Goal: Information Seeking & Learning: Learn about a topic

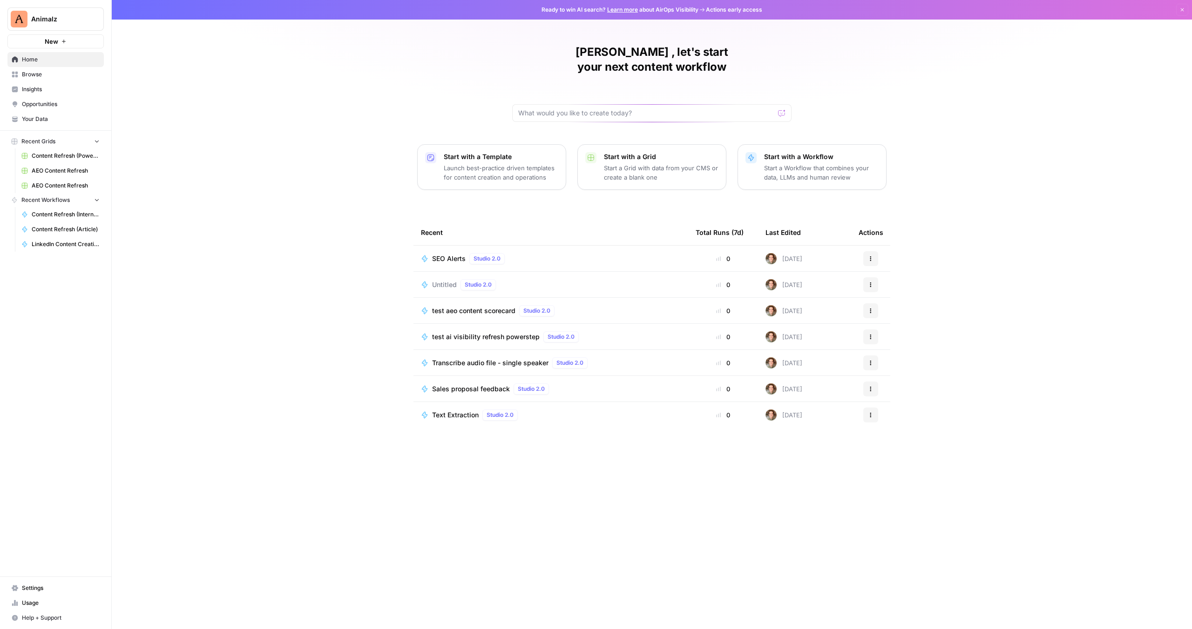
click at [28, 80] on link "Browse" at bounding box center [55, 74] width 96 height 15
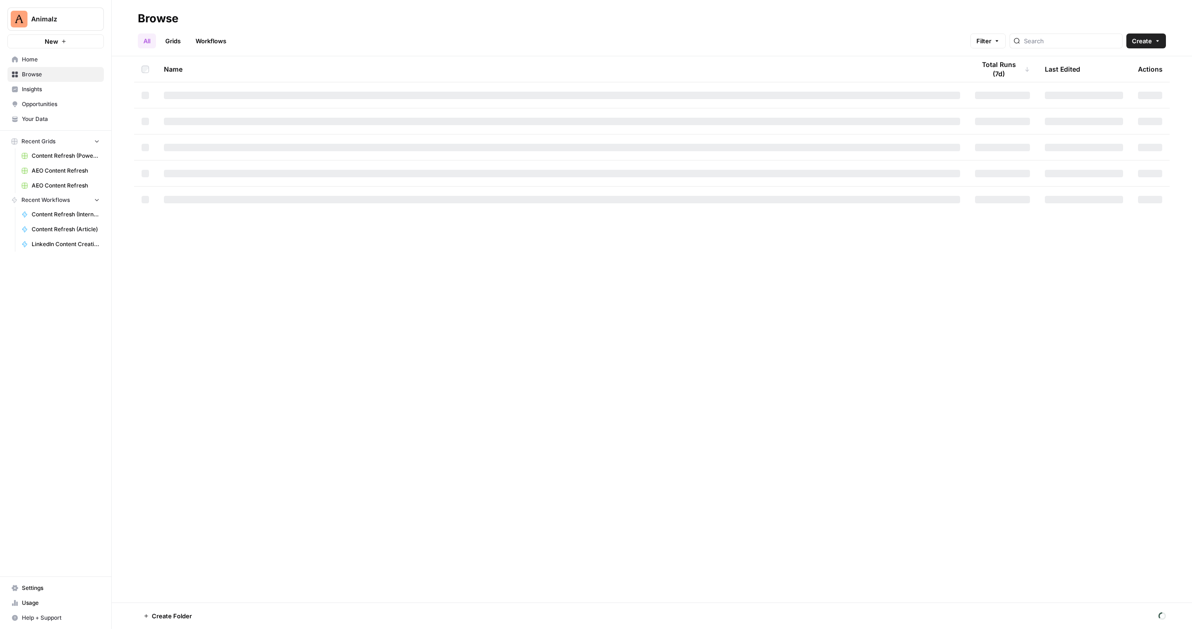
click at [26, 88] on span "Insights" at bounding box center [61, 89] width 78 height 8
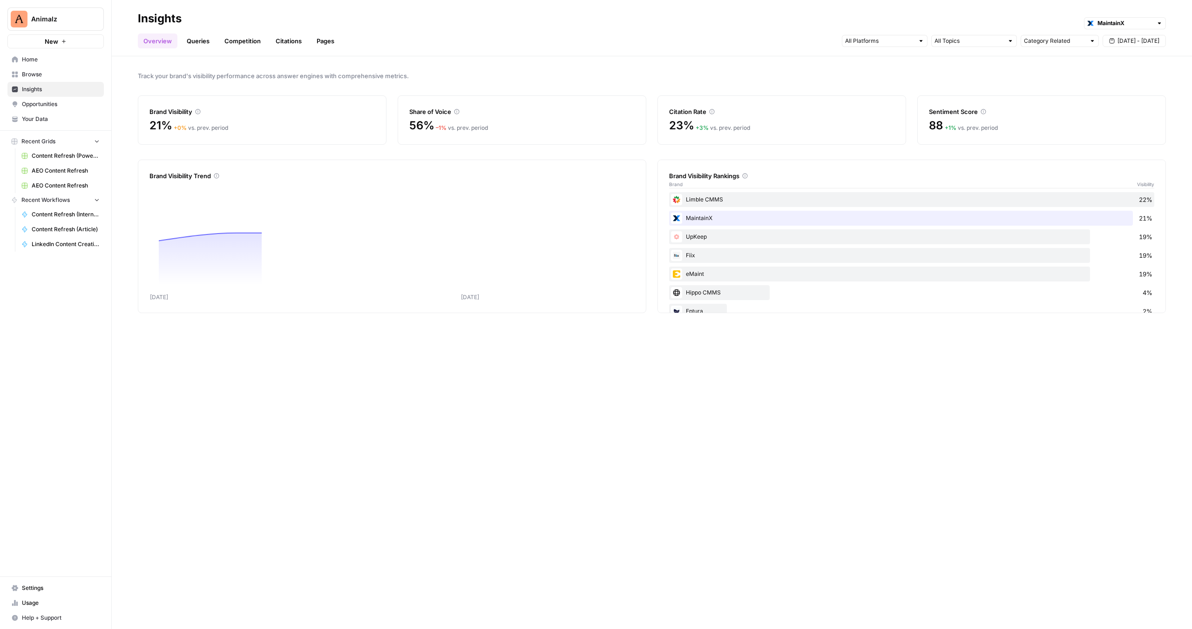
click at [199, 43] on link "Queries" at bounding box center [198, 41] width 34 height 15
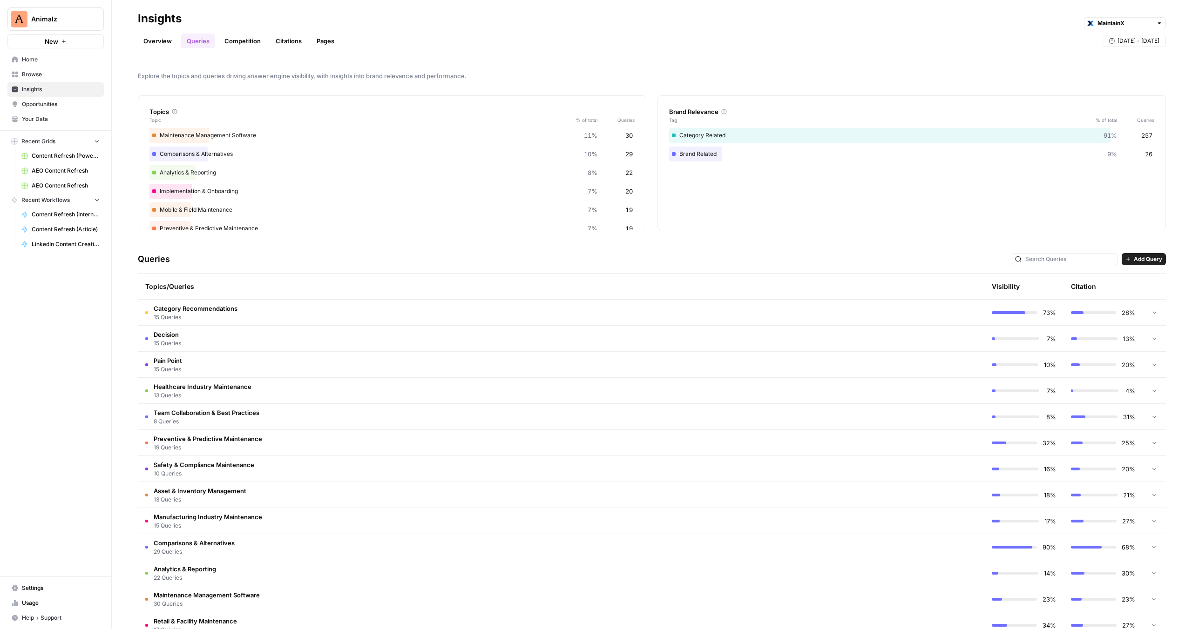
click at [331, 38] on link "Pages" at bounding box center [325, 41] width 29 height 15
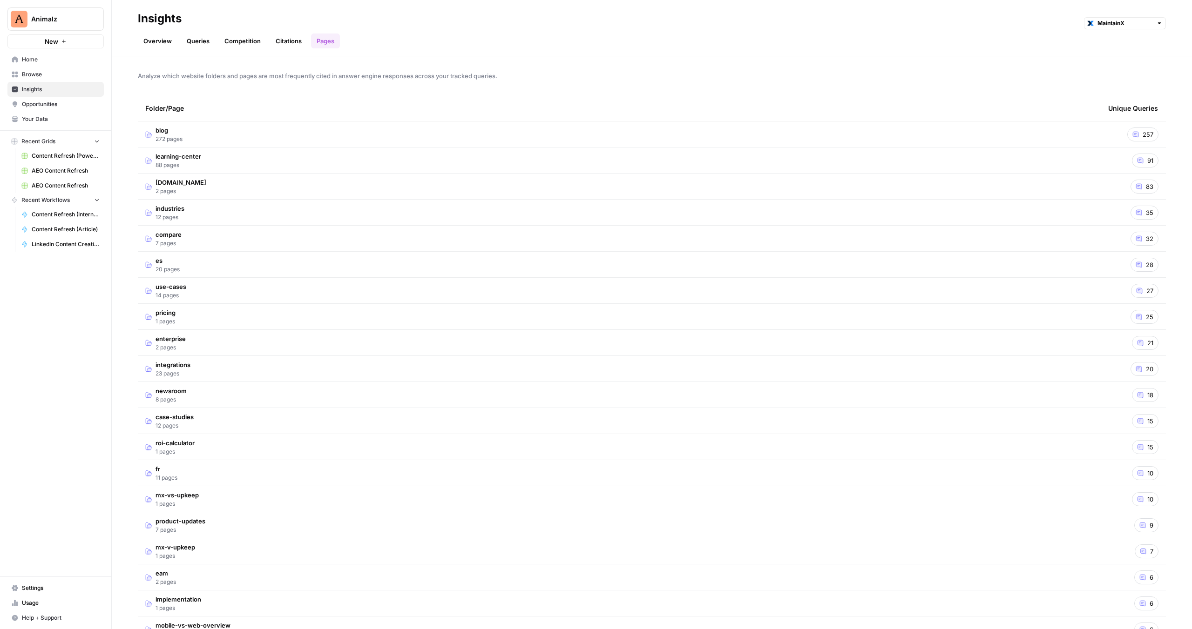
click at [195, 42] on link "Queries" at bounding box center [198, 41] width 34 height 15
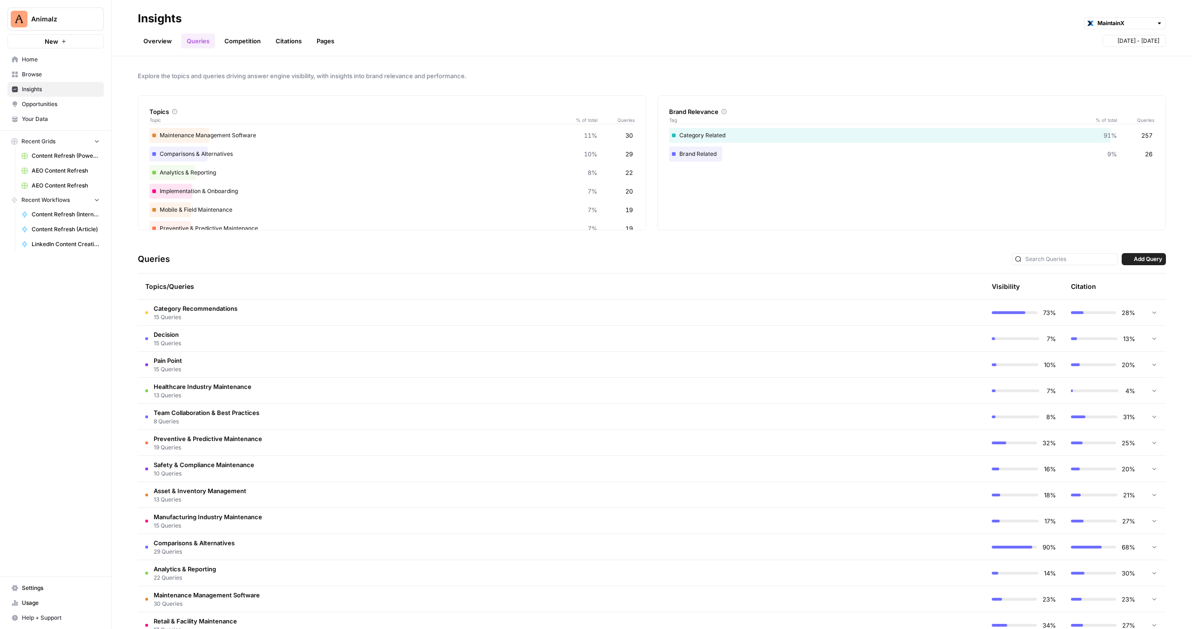
click at [231, 40] on link "Competition" at bounding box center [242, 41] width 47 height 15
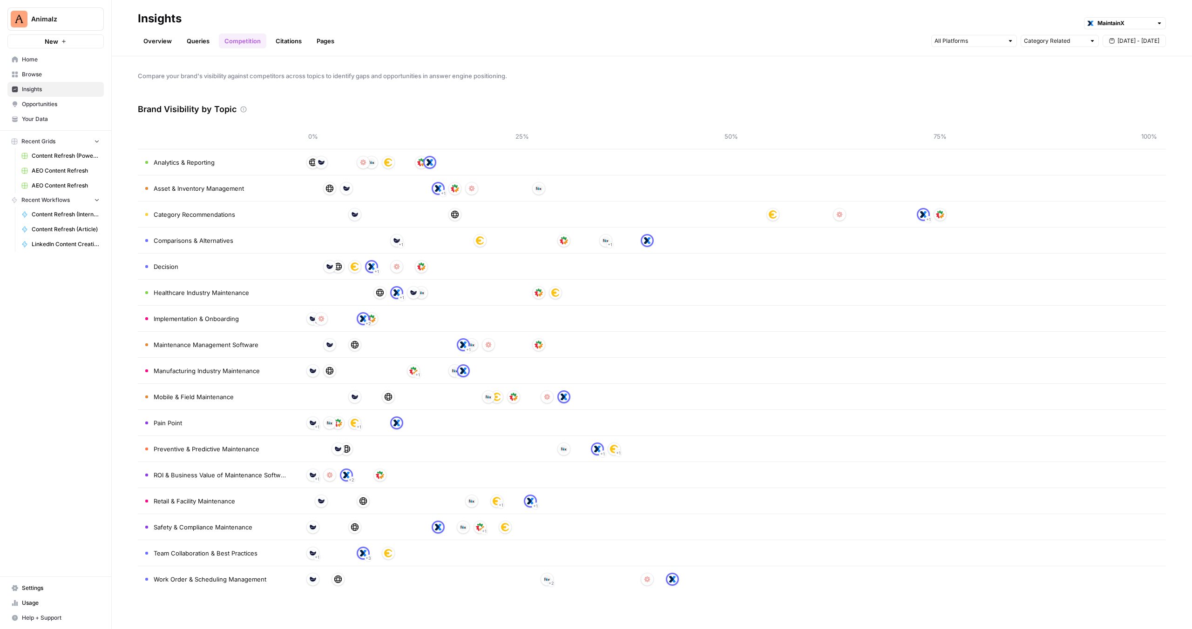
click at [169, 44] on link "Overview" at bounding box center [158, 41] width 40 height 15
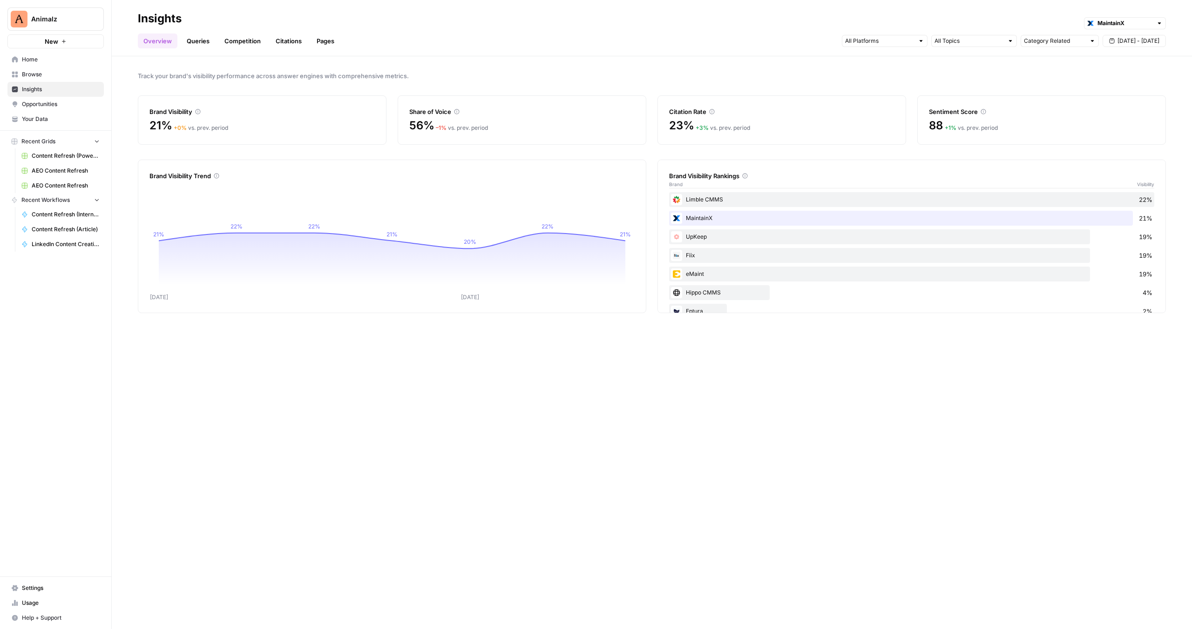
click at [73, 24] on button "Animalz" at bounding box center [55, 18] width 96 height 23
click at [1092, 25] on div "MaintainX" at bounding box center [1125, 23] width 82 height 12
click at [1094, 46] on img "button" at bounding box center [1095, 43] width 7 height 7
type input "Animalz"
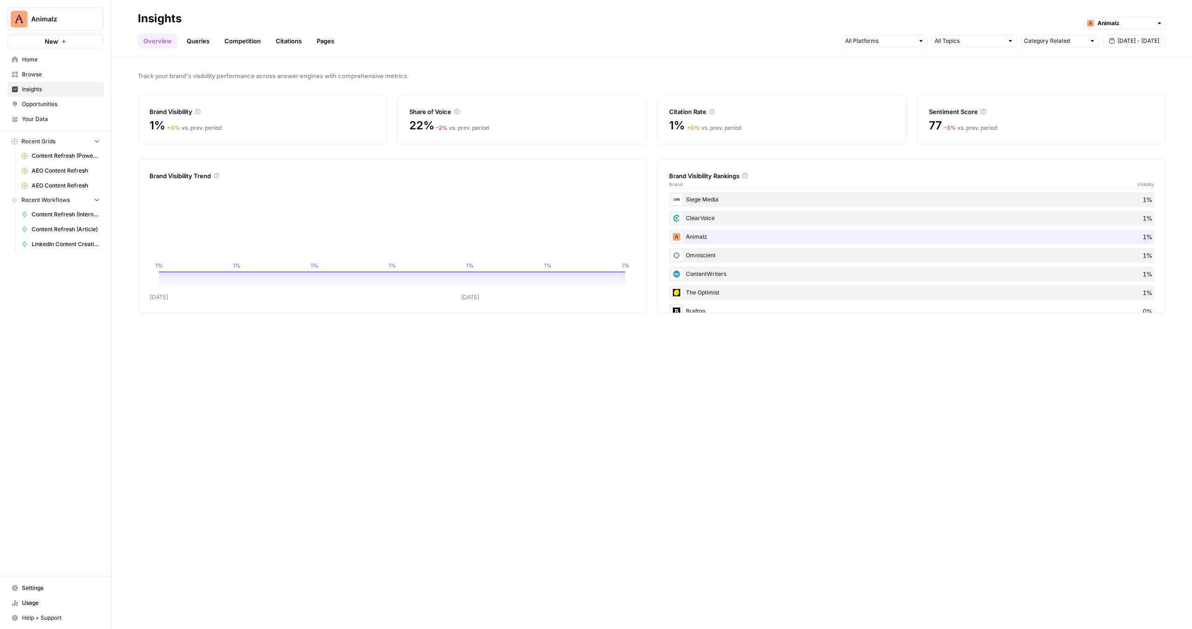
click at [202, 36] on link "Queries" at bounding box center [198, 41] width 34 height 15
